Goal: Task Accomplishment & Management: Complete application form

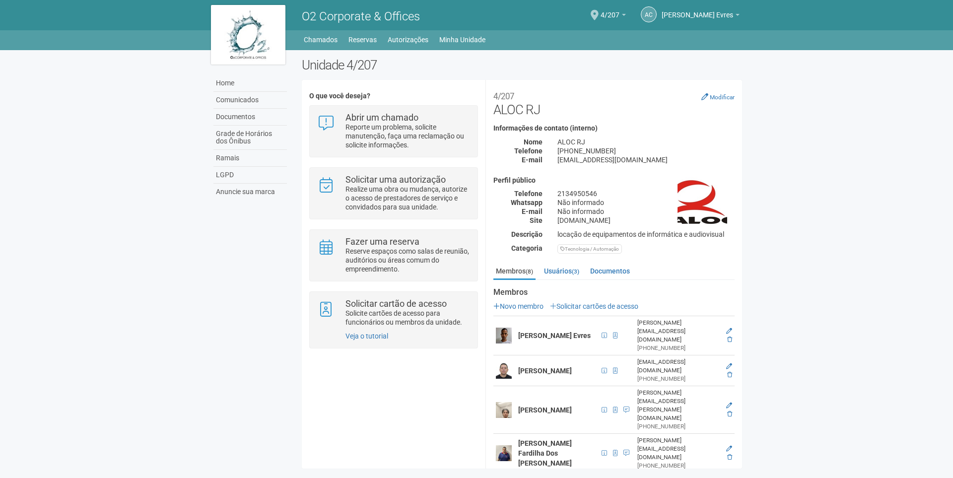
scroll to position [56, 0]
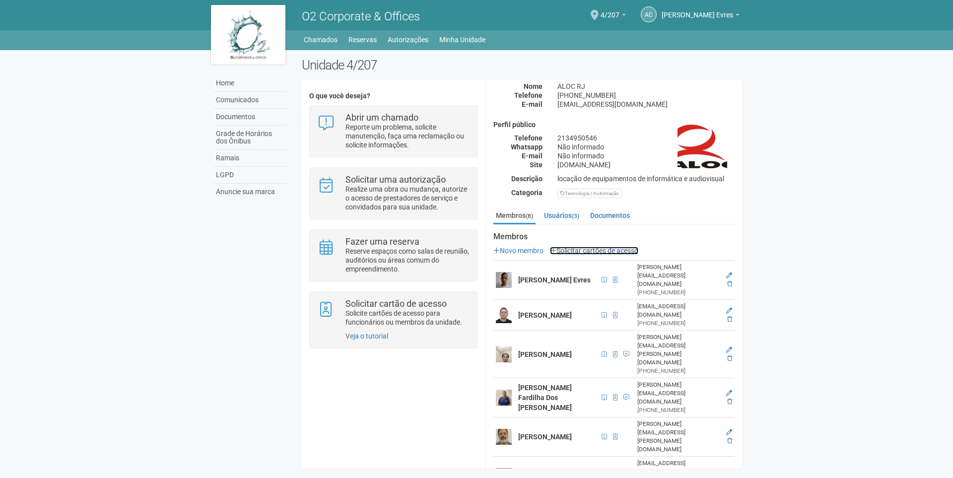
click at [569, 251] on link "Solicitar cartões de acesso" at bounding box center [594, 251] width 88 height 8
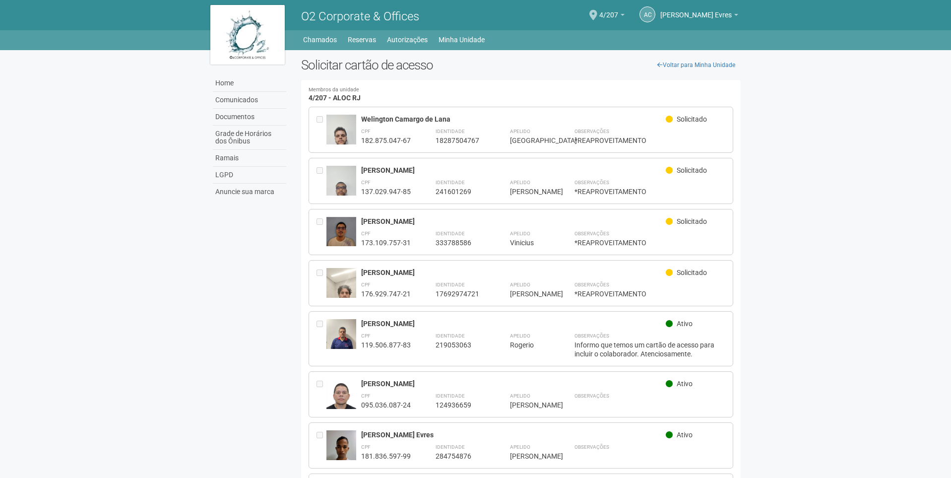
drag, startPoint x: 389, startPoint y: 221, endPoint x: 359, endPoint y: 213, distance: 30.2
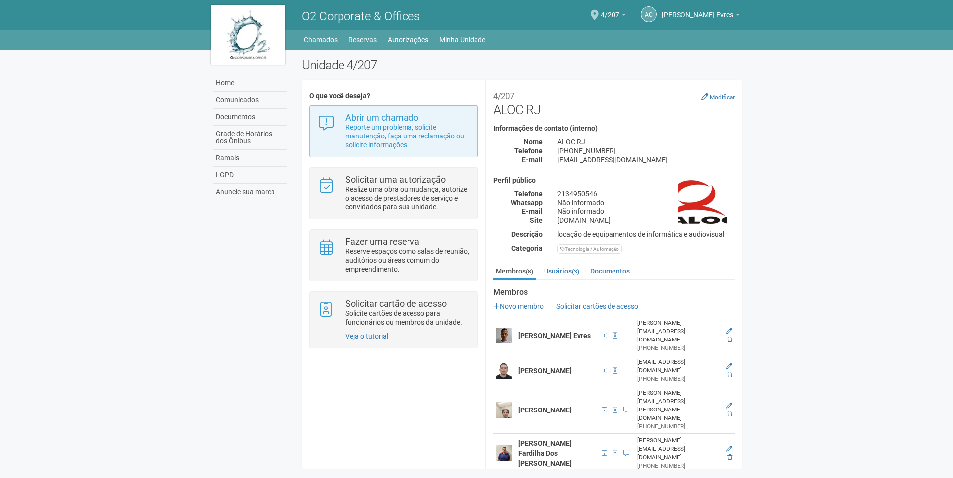
scroll to position [56, 0]
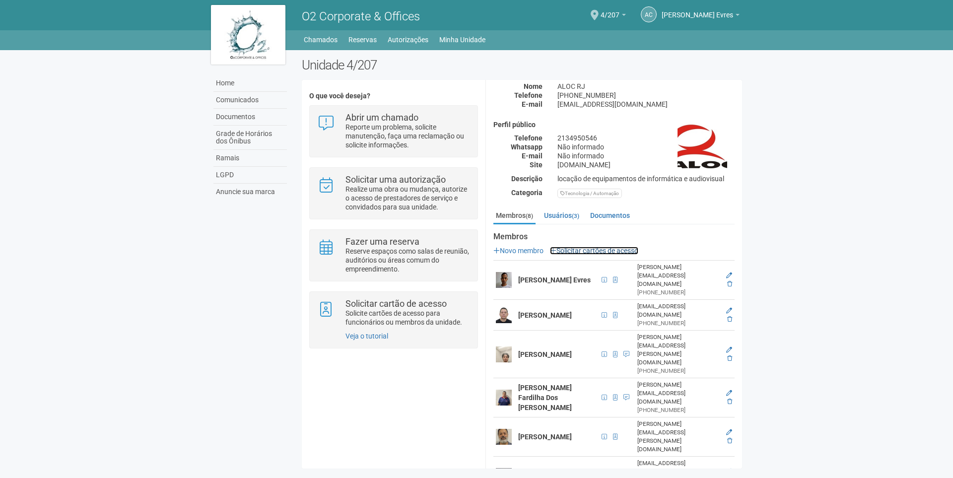
click at [597, 250] on link "Solicitar cartões de acesso" at bounding box center [594, 251] width 88 height 8
